Goal: Entertainment & Leisure: Consume media (video, audio)

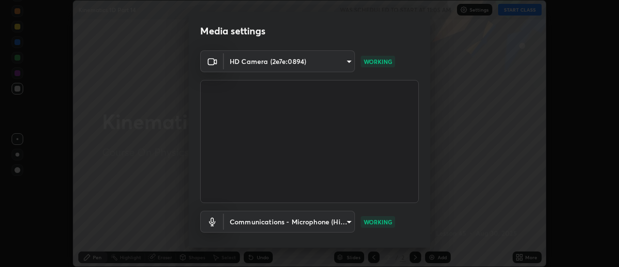
scroll to position [51, 0]
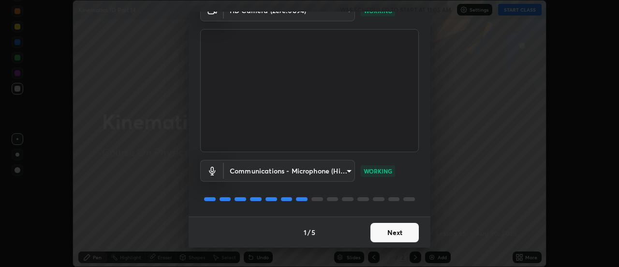
click at [395, 235] on button "Next" at bounding box center [395, 232] width 48 height 19
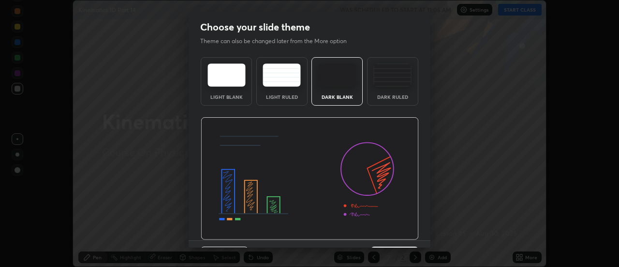
scroll to position [24, 0]
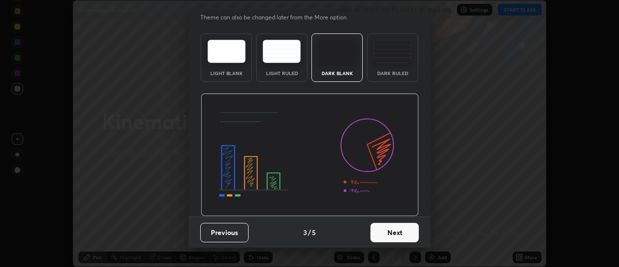
click at [390, 233] on button "Next" at bounding box center [395, 232] width 48 height 19
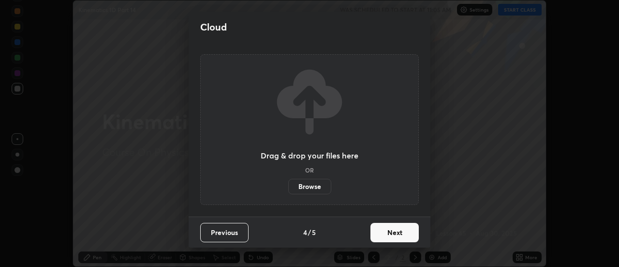
scroll to position [0, 0]
click at [390, 233] on button "Next" at bounding box center [395, 232] width 48 height 19
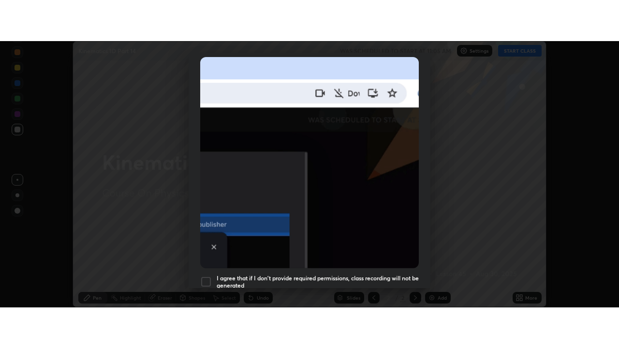
scroll to position [248, 0]
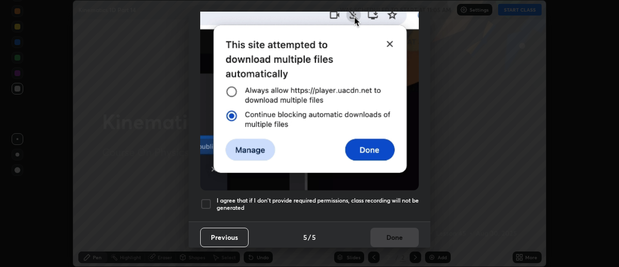
click at [377, 202] on h5 "I agree that if I don't provide required permissions, class recording will not …" at bounding box center [318, 203] width 202 height 15
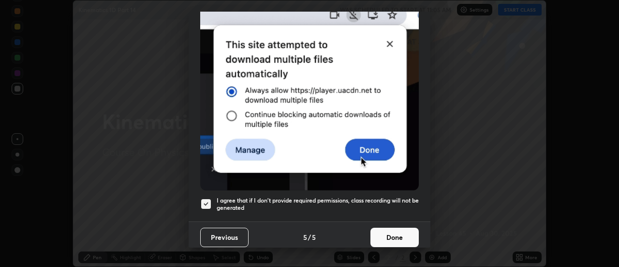
click at [388, 240] on button "Done" at bounding box center [395, 236] width 48 height 19
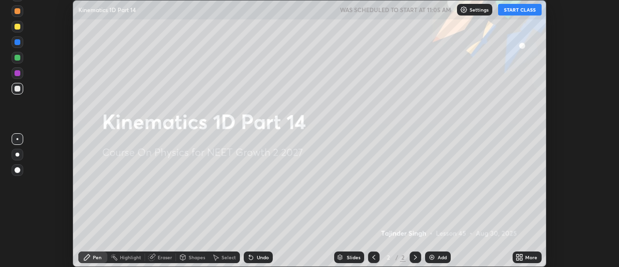
click at [514, 8] on button "START CLASS" at bounding box center [520, 10] width 44 height 12
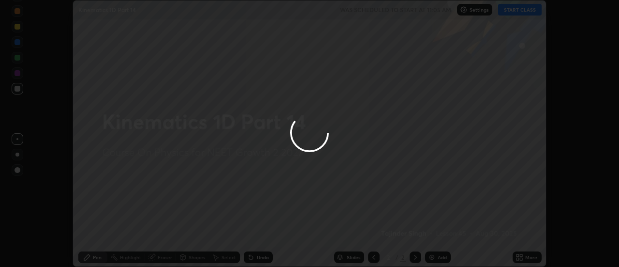
click at [527, 259] on div at bounding box center [309, 133] width 619 height 267
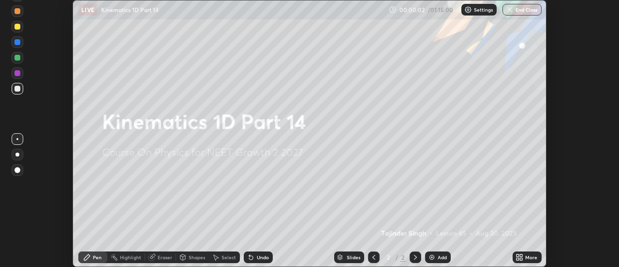
click at [528, 258] on div "More" at bounding box center [531, 256] width 12 height 5
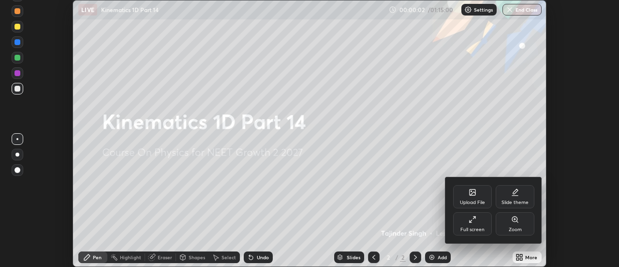
click at [469, 227] on div "Full screen" at bounding box center [473, 229] width 24 height 5
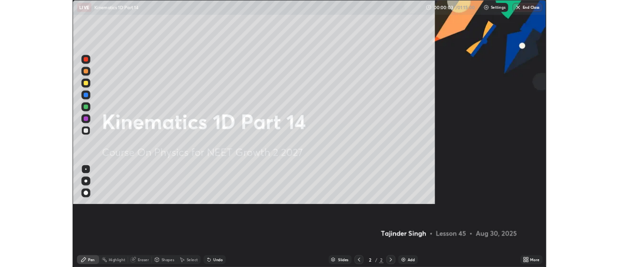
scroll to position [348, 619]
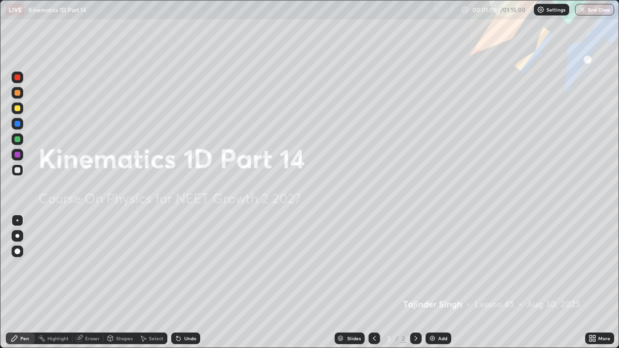
click at [433, 266] on img at bounding box center [433, 339] width 8 height 8
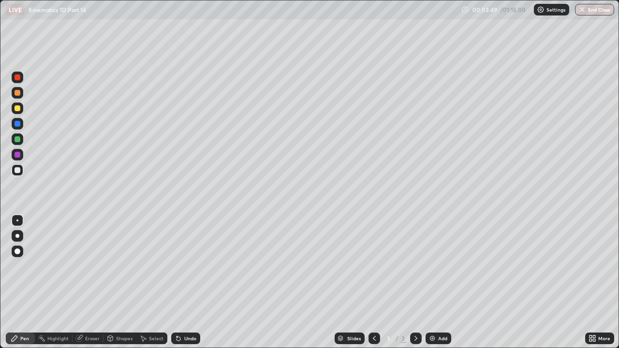
click at [187, 266] on div "Undo" at bounding box center [190, 338] width 12 height 5
click at [184, 266] on div "Undo" at bounding box center [185, 339] width 29 height 12
click at [184, 266] on div "Undo" at bounding box center [190, 338] width 12 height 5
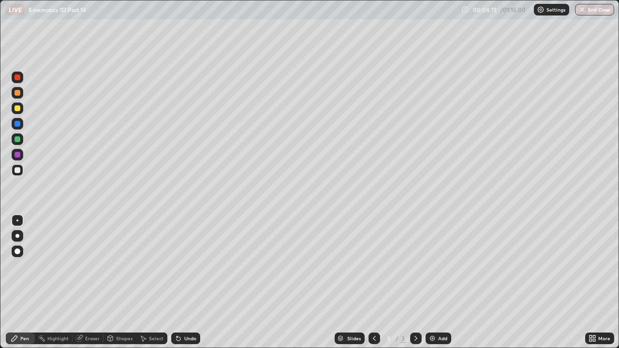
click at [184, 266] on div "Undo" at bounding box center [190, 338] width 12 height 5
click at [188, 266] on div "Undo" at bounding box center [190, 338] width 12 height 5
click at [185, 266] on div "Undo" at bounding box center [185, 339] width 29 height 12
click at [17, 108] on div at bounding box center [18, 108] width 6 height 6
click at [435, 266] on div "Add" at bounding box center [439, 339] width 26 height 12
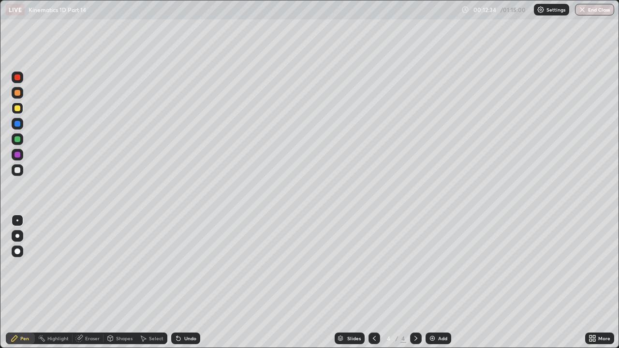
click at [16, 125] on div at bounding box center [18, 124] width 6 height 6
click at [177, 266] on icon at bounding box center [179, 339] width 4 height 4
click at [180, 266] on icon at bounding box center [179, 339] width 8 height 8
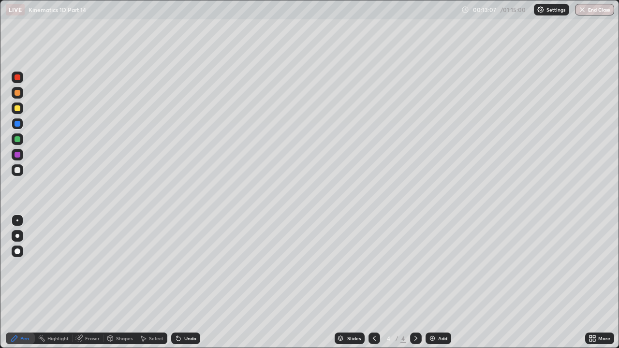
click at [15, 171] on div at bounding box center [18, 170] width 6 height 6
click at [87, 266] on div "Eraser" at bounding box center [92, 338] width 15 height 5
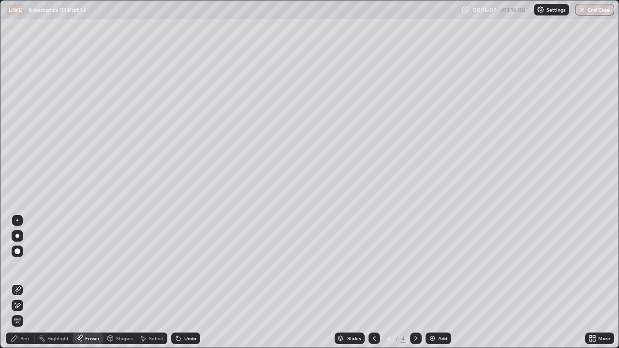
click at [21, 266] on div "Pen" at bounding box center [24, 338] width 9 height 5
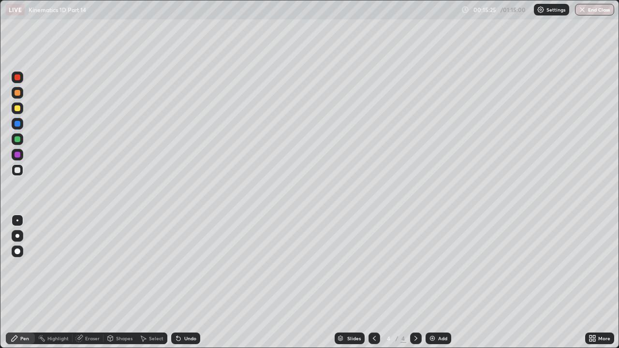
click at [18, 108] on div at bounding box center [18, 108] width 6 height 6
click at [184, 266] on div "Undo" at bounding box center [190, 338] width 12 height 5
click at [17, 142] on div at bounding box center [18, 139] width 6 height 6
click at [182, 266] on div "Undo" at bounding box center [185, 339] width 29 height 12
click at [180, 266] on div "Undo" at bounding box center [185, 339] width 29 height 12
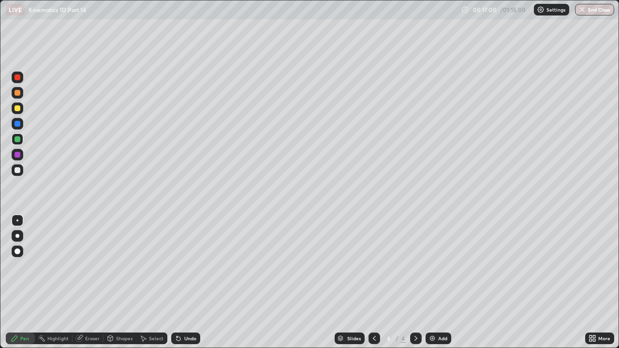
click at [187, 266] on div "Undo" at bounding box center [185, 339] width 29 height 12
click at [185, 266] on div "Undo" at bounding box center [190, 338] width 12 height 5
click at [186, 266] on div "Undo" at bounding box center [190, 338] width 12 height 5
click at [184, 266] on div "Undo" at bounding box center [190, 338] width 12 height 5
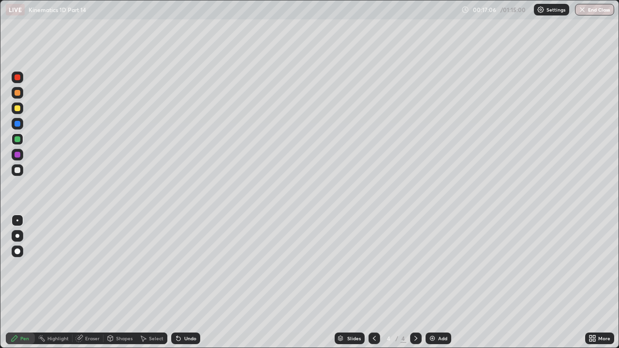
click at [93, 266] on div "Eraser" at bounding box center [92, 338] width 15 height 5
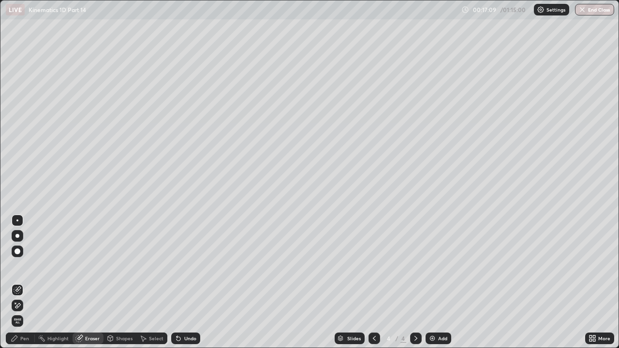
click at [12, 266] on icon at bounding box center [15, 339] width 6 height 6
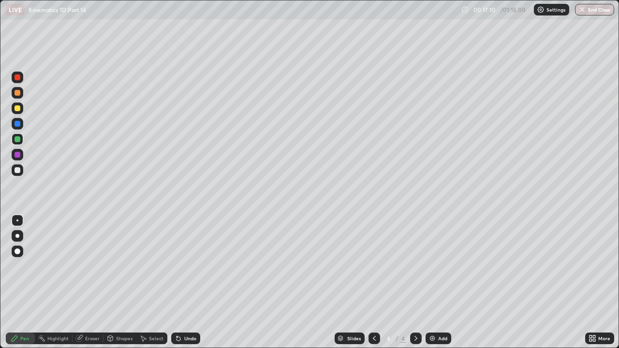
click at [16, 108] on div at bounding box center [18, 108] width 6 height 6
click at [435, 266] on img at bounding box center [433, 339] width 8 height 8
click at [19, 170] on div at bounding box center [18, 170] width 6 height 6
click at [186, 266] on div "Undo" at bounding box center [190, 338] width 12 height 5
click at [185, 266] on div "Undo" at bounding box center [190, 338] width 12 height 5
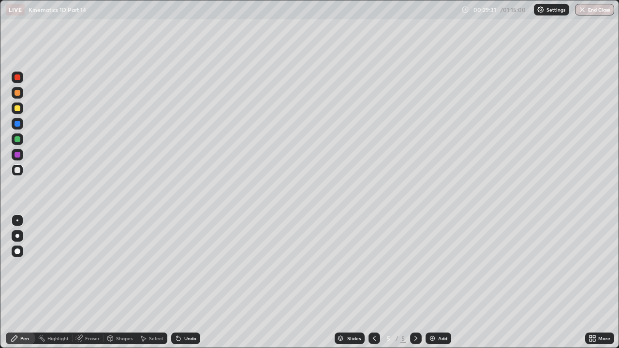
click at [177, 266] on icon at bounding box center [179, 339] width 4 height 4
click at [19, 110] on div at bounding box center [18, 108] width 6 height 6
click at [183, 266] on div "Undo" at bounding box center [185, 339] width 29 height 12
click at [177, 266] on icon at bounding box center [179, 339] width 4 height 4
click at [182, 266] on div "Undo" at bounding box center [185, 339] width 29 height 12
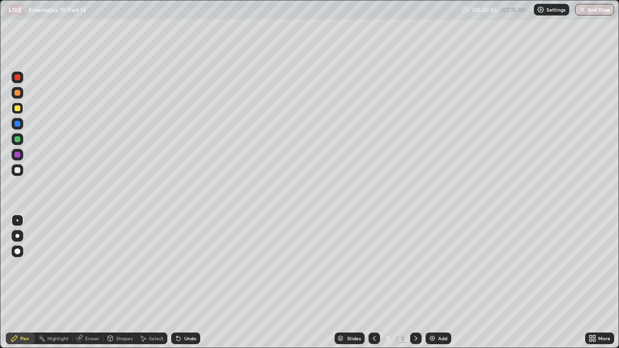
click at [180, 266] on div "Undo" at bounding box center [185, 339] width 29 height 12
click at [180, 266] on icon at bounding box center [179, 339] width 8 height 8
click at [180, 266] on div "Undo" at bounding box center [185, 339] width 29 height 12
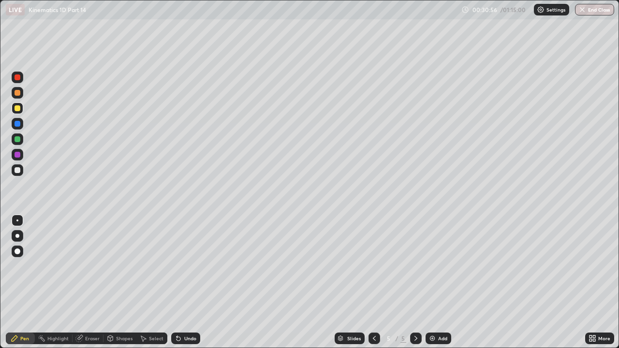
click at [181, 266] on div "Undo" at bounding box center [185, 339] width 29 height 12
click at [180, 266] on icon at bounding box center [179, 339] width 8 height 8
click at [179, 266] on icon at bounding box center [179, 339] width 8 height 8
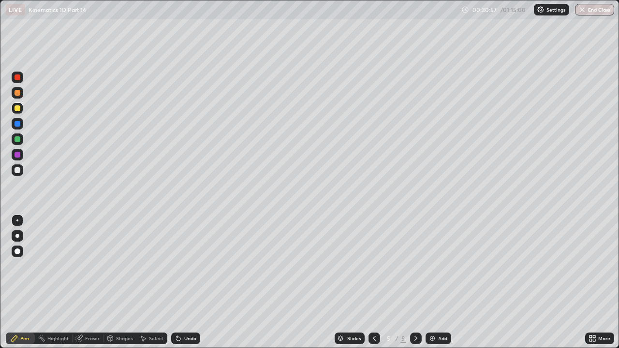
click at [179, 266] on icon at bounding box center [179, 339] width 8 height 8
click at [178, 266] on icon at bounding box center [179, 339] width 8 height 8
click at [18, 171] on div at bounding box center [18, 170] width 6 height 6
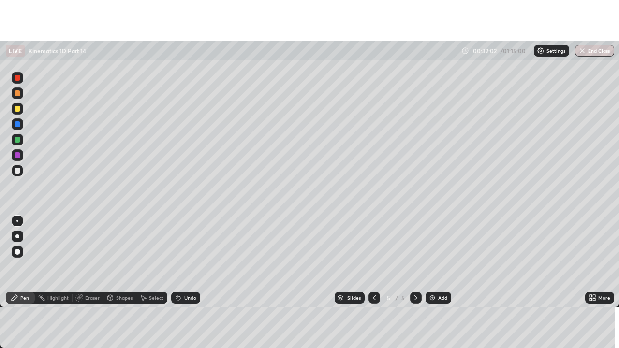
scroll to position [48111, 47758]
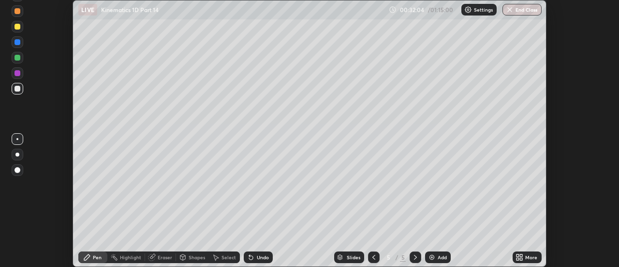
click at [523, 257] on icon at bounding box center [520, 257] width 8 height 8
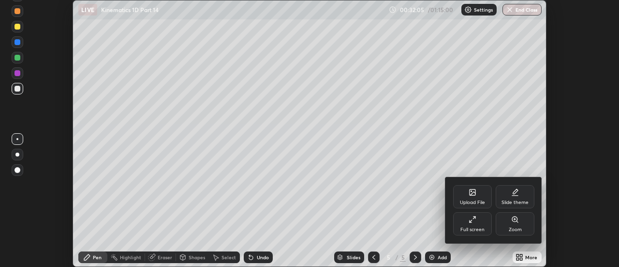
click at [471, 229] on div "Full screen" at bounding box center [473, 229] width 24 height 5
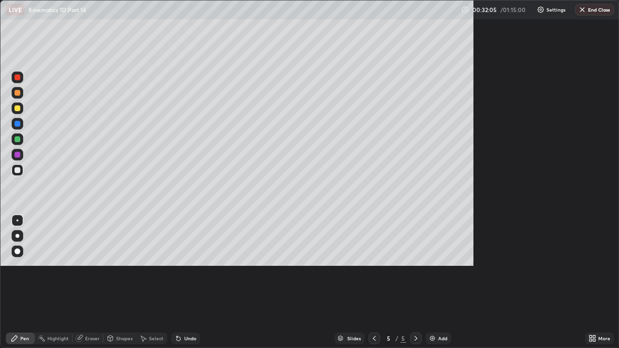
scroll to position [348, 619]
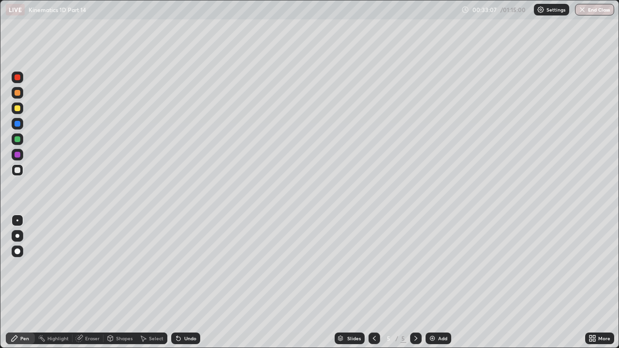
click at [182, 266] on div "Undo" at bounding box center [185, 339] width 29 height 12
click at [185, 266] on div "Undo" at bounding box center [190, 338] width 12 height 5
click at [181, 266] on div "Undo" at bounding box center [185, 339] width 29 height 12
click at [186, 266] on div "Undo" at bounding box center [190, 338] width 12 height 5
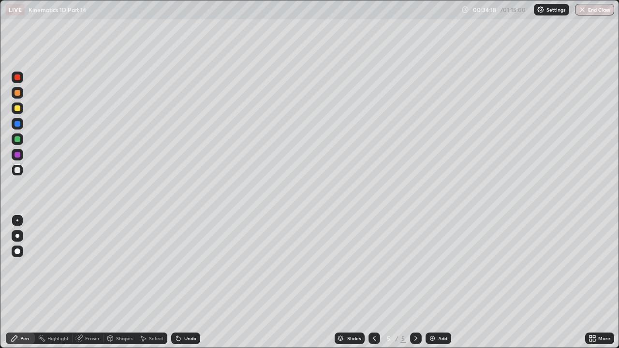
click at [186, 266] on div "Undo" at bounding box center [190, 338] width 12 height 5
click at [188, 266] on div "Undo" at bounding box center [190, 338] width 12 height 5
click at [185, 266] on div "Undo" at bounding box center [190, 338] width 12 height 5
click at [189, 266] on div "Undo" at bounding box center [185, 339] width 29 height 12
click at [187, 266] on div "Undo" at bounding box center [185, 339] width 29 height 12
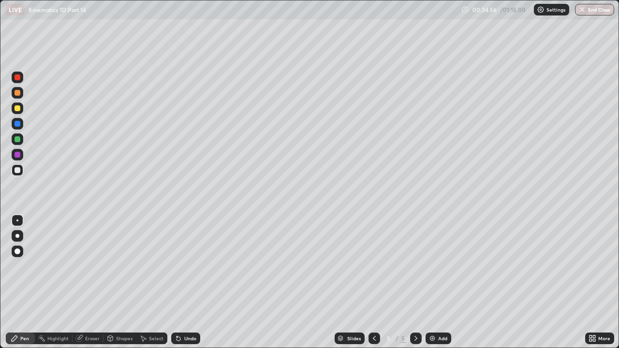
click at [187, 266] on div "Undo" at bounding box center [190, 338] width 12 height 5
click at [432, 266] on img at bounding box center [433, 339] width 8 height 8
click at [180, 266] on icon at bounding box center [179, 339] width 8 height 8
click at [373, 266] on icon at bounding box center [374, 338] width 3 height 5
click at [416, 266] on icon at bounding box center [416, 339] width 8 height 8
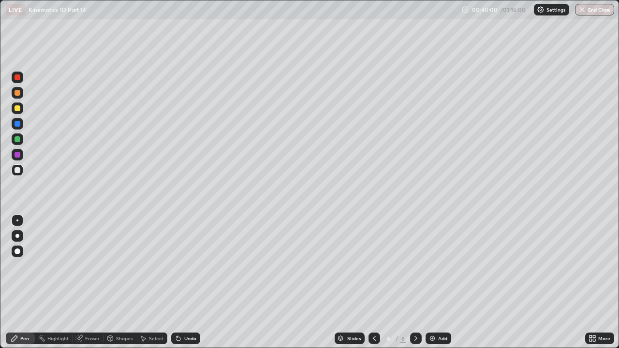
click at [373, 266] on icon at bounding box center [375, 339] width 8 height 8
click at [415, 266] on icon at bounding box center [416, 339] width 8 height 8
click at [15, 110] on div at bounding box center [18, 108] width 6 height 6
click at [184, 266] on div "Undo" at bounding box center [190, 338] width 12 height 5
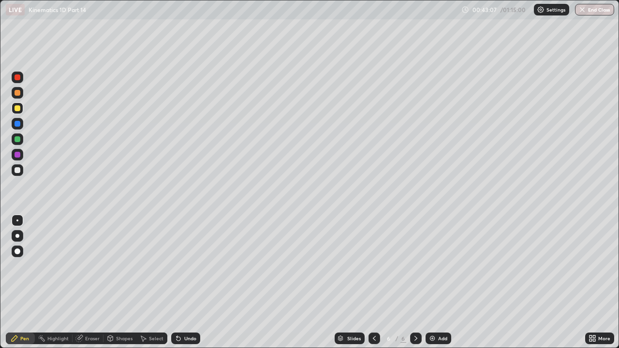
click at [184, 266] on div "Undo" at bounding box center [190, 338] width 12 height 5
click at [185, 266] on div "Undo" at bounding box center [190, 338] width 12 height 5
click at [184, 266] on div "Undo" at bounding box center [190, 338] width 12 height 5
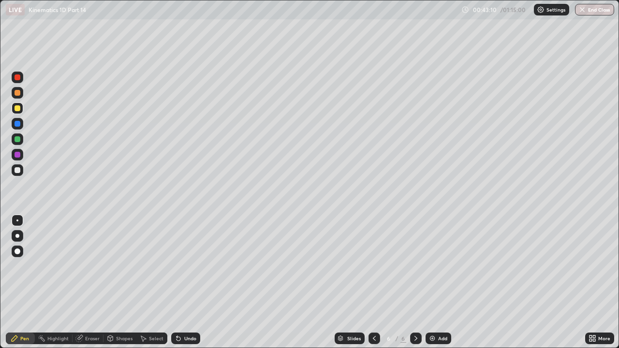
click at [179, 266] on icon at bounding box center [179, 339] width 8 height 8
click at [178, 266] on icon at bounding box center [179, 339] width 4 height 4
click at [175, 266] on icon at bounding box center [179, 339] width 8 height 8
click at [187, 266] on div "Undo" at bounding box center [190, 338] width 12 height 5
click at [434, 266] on img at bounding box center [433, 339] width 8 height 8
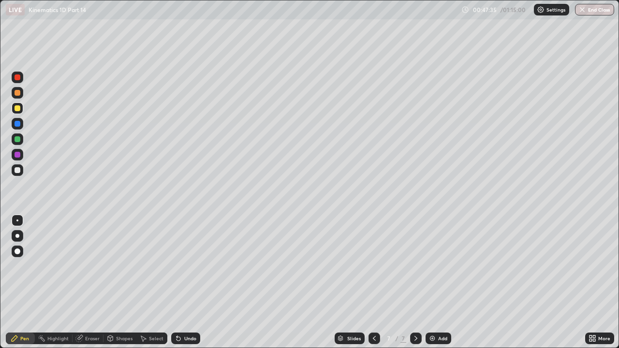
click at [15, 172] on div at bounding box center [18, 170] width 6 height 6
click at [187, 266] on div "Undo" at bounding box center [185, 339] width 29 height 12
click at [188, 266] on div "Undo" at bounding box center [190, 338] width 12 height 5
click at [189, 266] on div "Undo" at bounding box center [190, 338] width 12 height 5
click at [189, 266] on div "Undo" at bounding box center [185, 339] width 29 height 12
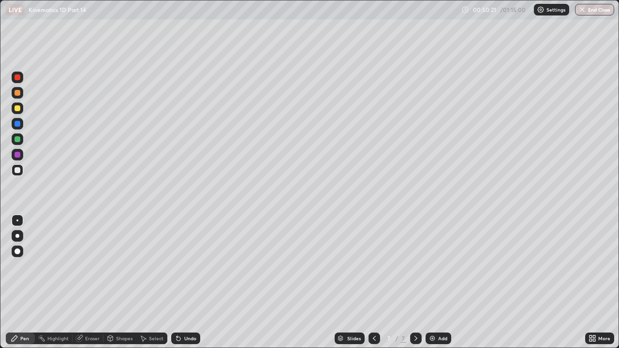
click at [188, 266] on div "Undo" at bounding box center [185, 339] width 29 height 12
click at [373, 266] on icon at bounding box center [375, 339] width 8 height 8
click at [414, 266] on icon at bounding box center [416, 339] width 8 height 8
click at [378, 266] on div at bounding box center [375, 339] width 12 height 12
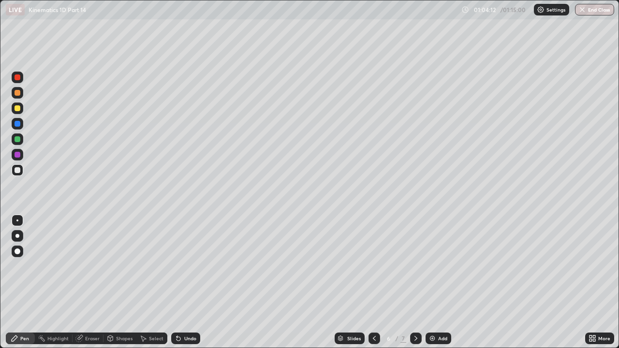
click at [373, 266] on icon at bounding box center [375, 339] width 8 height 8
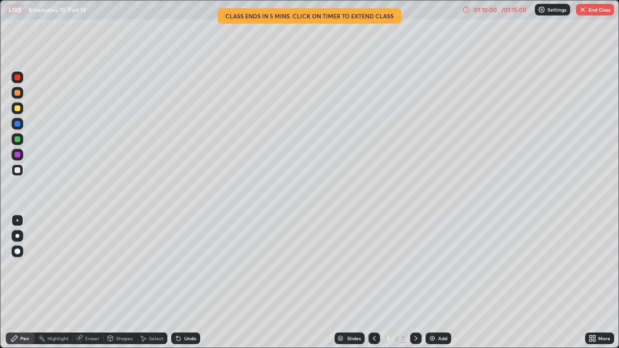
click at [591, 14] on button "End Class" at bounding box center [595, 10] width 38 height 12
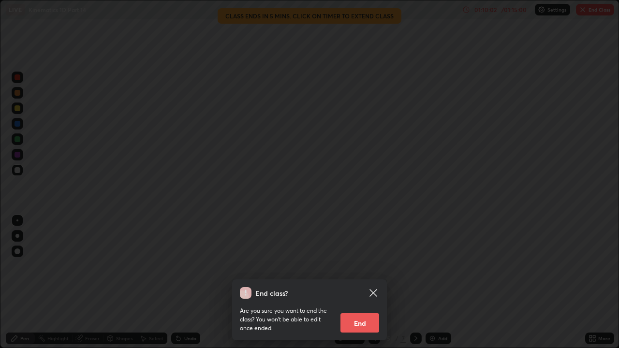
click at [370, 266] on button "End" at bounding box center [360, 322] width 39 height 19
